Goal: Communication & Community: Answer question/provide support

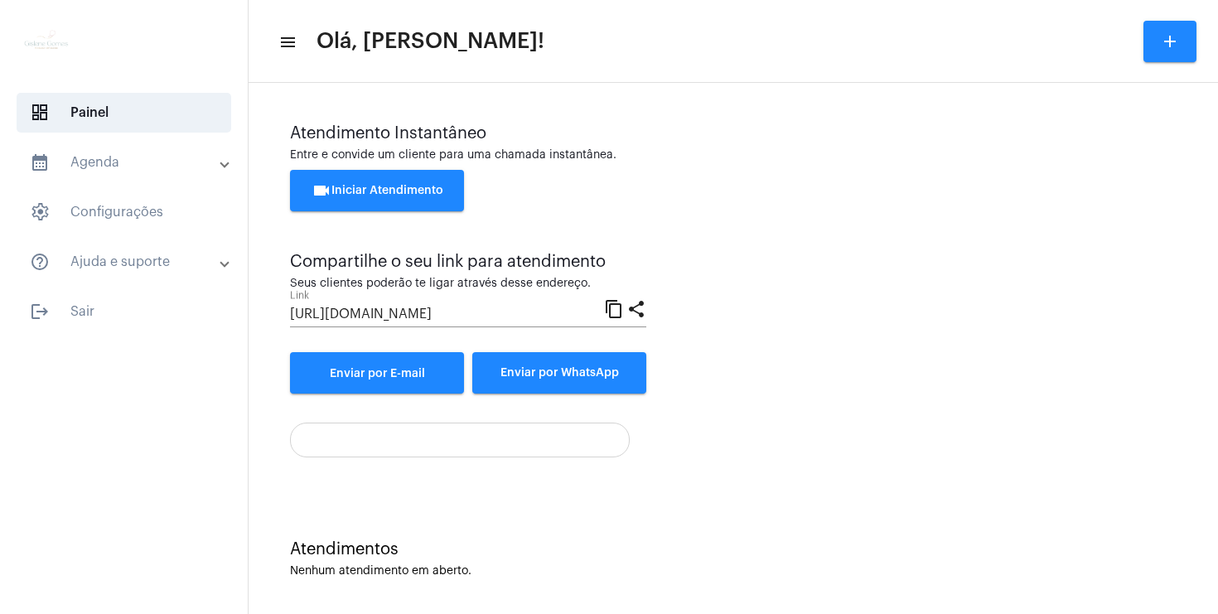
click at [370, 195] on span "videocam Iniciar Atendimento" at bounding box center [378, 191] width 132 height 12
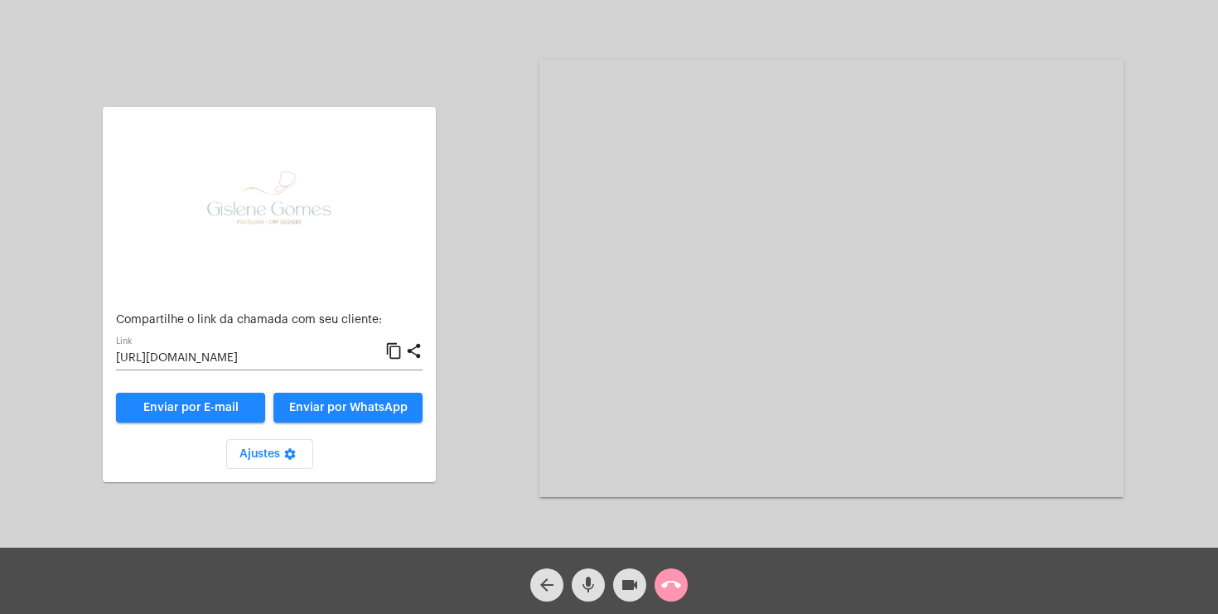
click at [278, 362] on input "[URL][DOMAIN_NAME]" at bounding box center [250, 358] width 269 height 13
click at [588, 588] on mat-icon "mic" at bounding box center [588, 585] width 20 height 20
click at [630, 584] on mat-icon "videocam" at bounding box center [630, 585] width 20 height 20
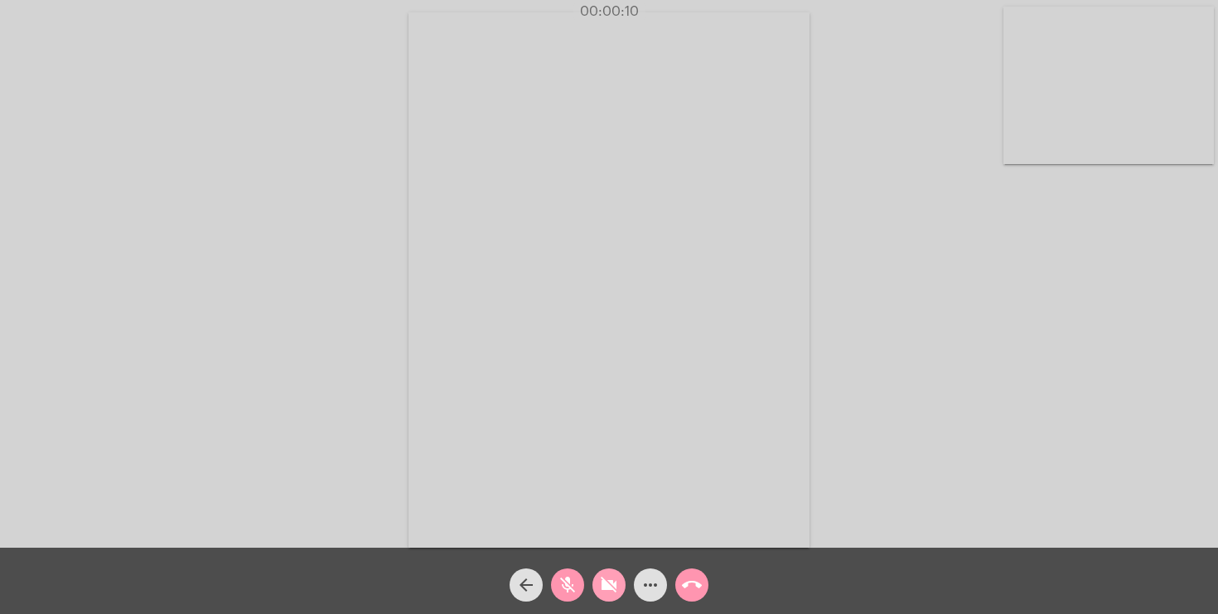
click at [601, 591] on mat-icon "videocam_off" at bounding box center [609, 585] width 20 height 20
click at [568, 585] on mat-icon "mic_off" at bounding box center [568, 585] width 20 height 20
click at [646, 592] on mat-icon "more_horiz" at bounding box center [651, 585] width 20 height 20
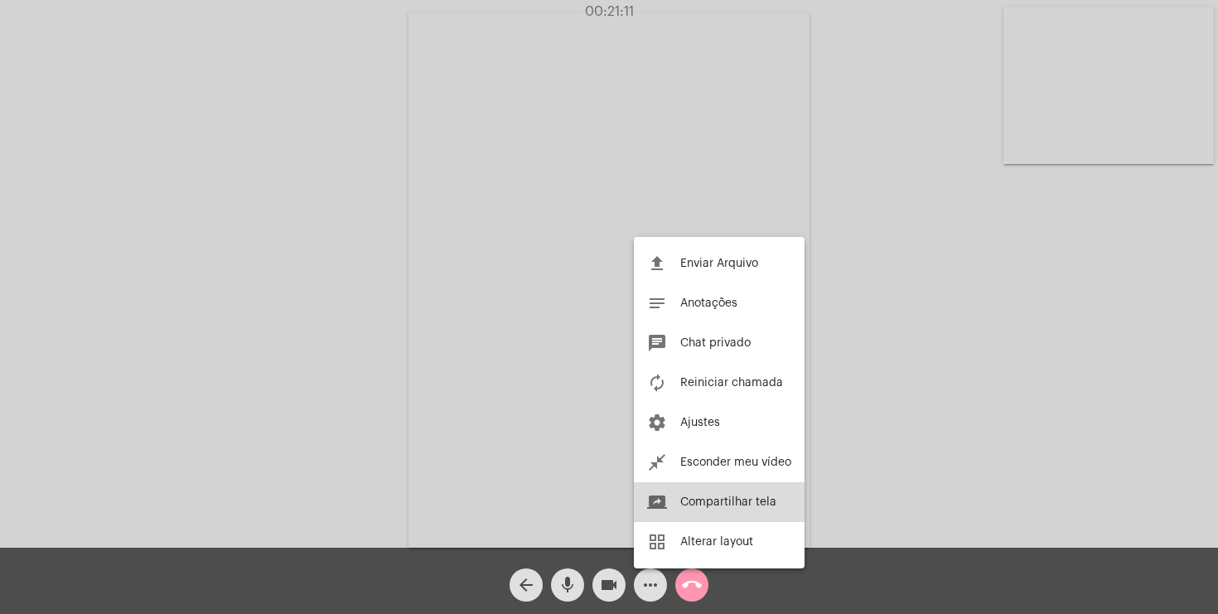
click at [700, 501] on span "Compartilhar tela" at bounding box center [728, 502] width 96 height 12
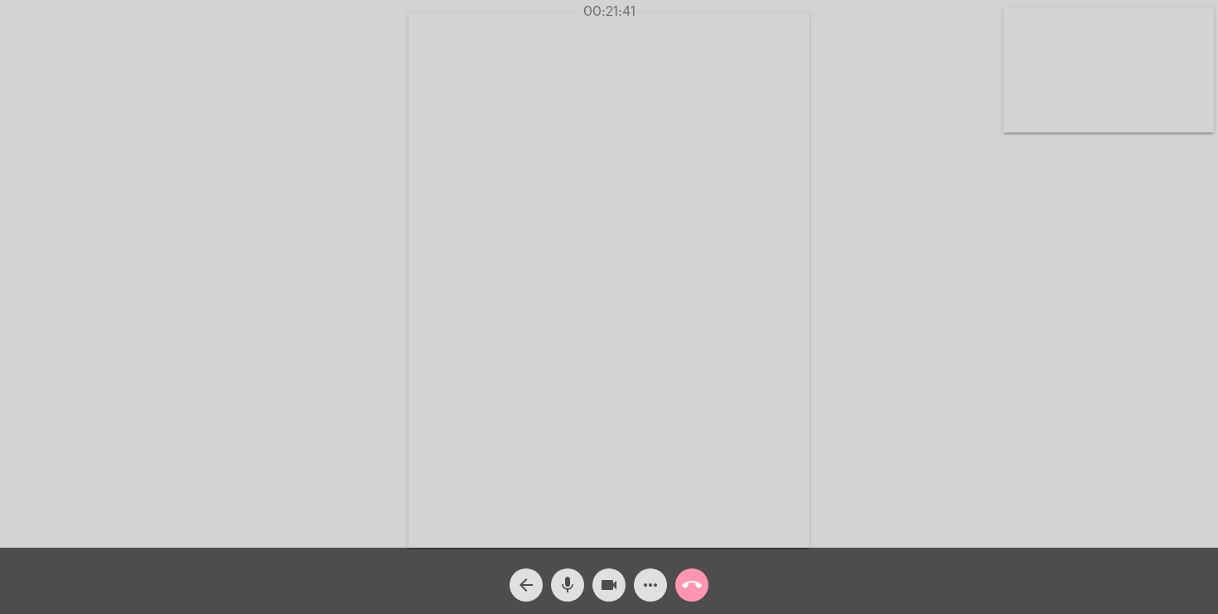
click at [1119, 88] on video at bounding box center [1108, 70] width 210 height 126
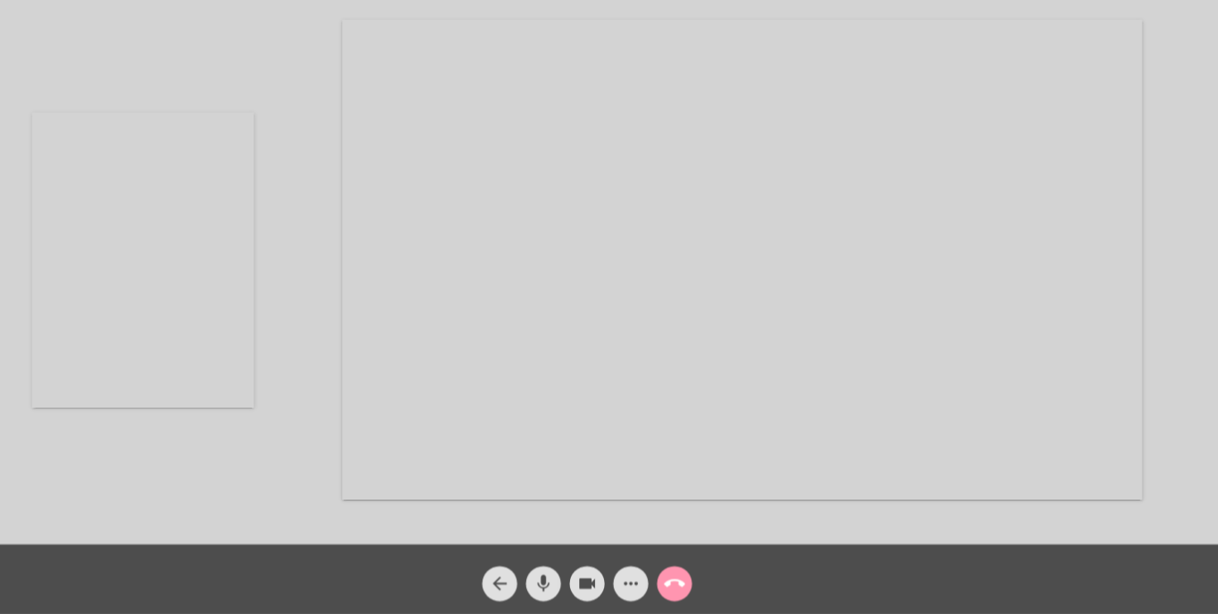
click at [810, 471] on video at bounding box center [756, 278] width 758 height 455
click at [863, 539] on div "Acessando Câmera e Microfone..." at bounding box center [848, 279] width 584 height 544
click at [694, 587] on mat-icon "call_end" at bounding box center [692, 585] width 20 height 20
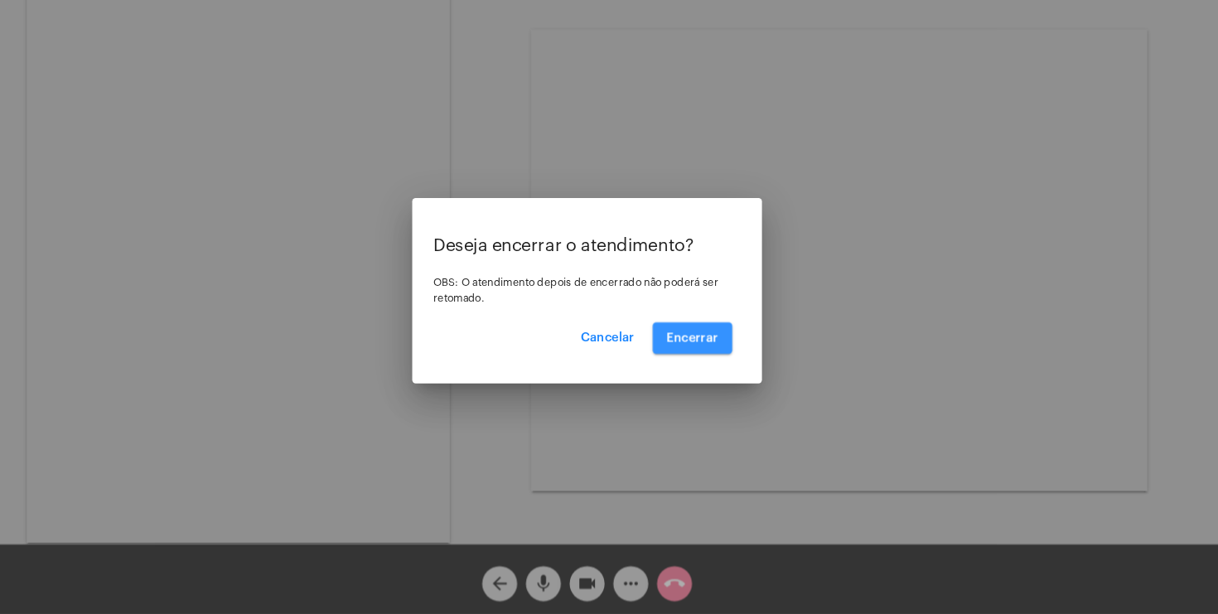
click at [721, 346] on span "Encerrar" at bounding box center [708, 352] width 49 height 12
